Goal: Task Accomplishment & Management: Manage account settings

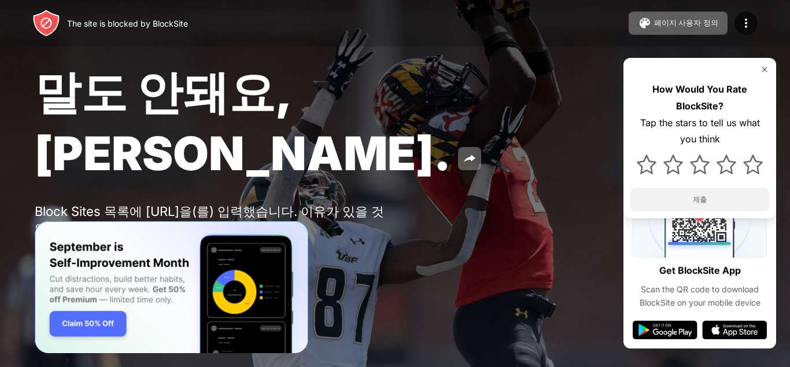
click at [768, 66] on img at bounding box center [764, 69] width 9 height 9
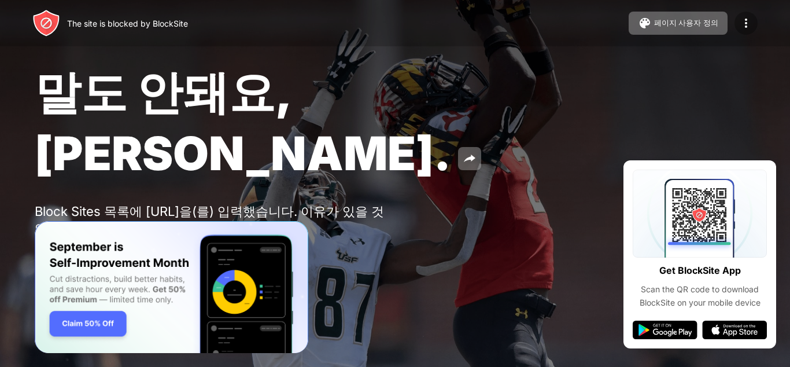
click at [737, 25] on div at bounding box center [746, 23] width 23 height 23
click at [746, 23] on img at bounding box center [746, 23] width 14 height 14
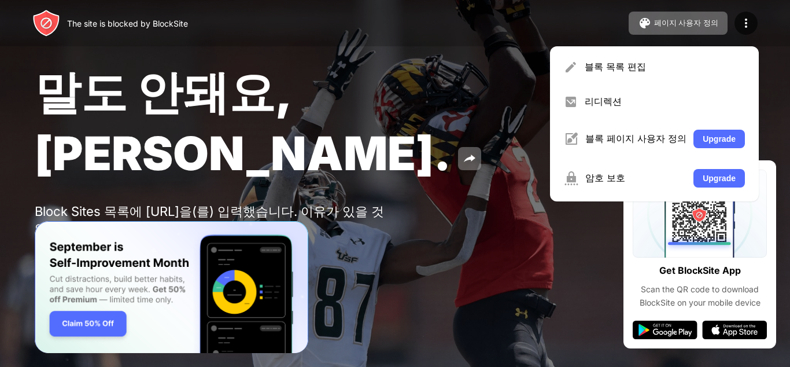
click at [597, 225] on div "말도 안돼요, Jose. Block Sites 목록에 youtube.com을(를) 입력했습니다. 이유가 있을 것입니다. Password Pro…" at bounding box center [395, 167] width 790 height 335
